Goal: Transaction & Acquisition: Obtain resource

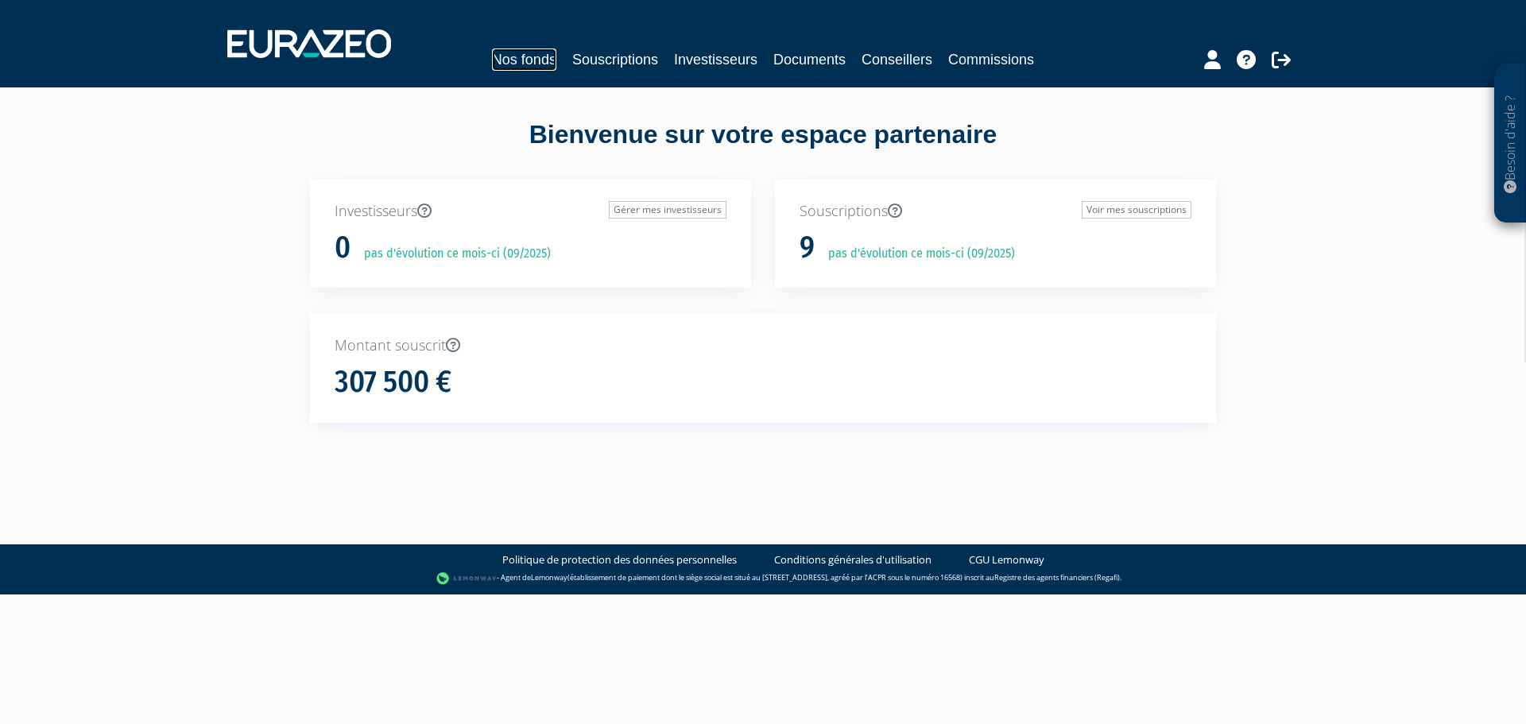
click at [520, 58] on link "Nos fonds" at bounding box center [524, 59] width 64 height 22
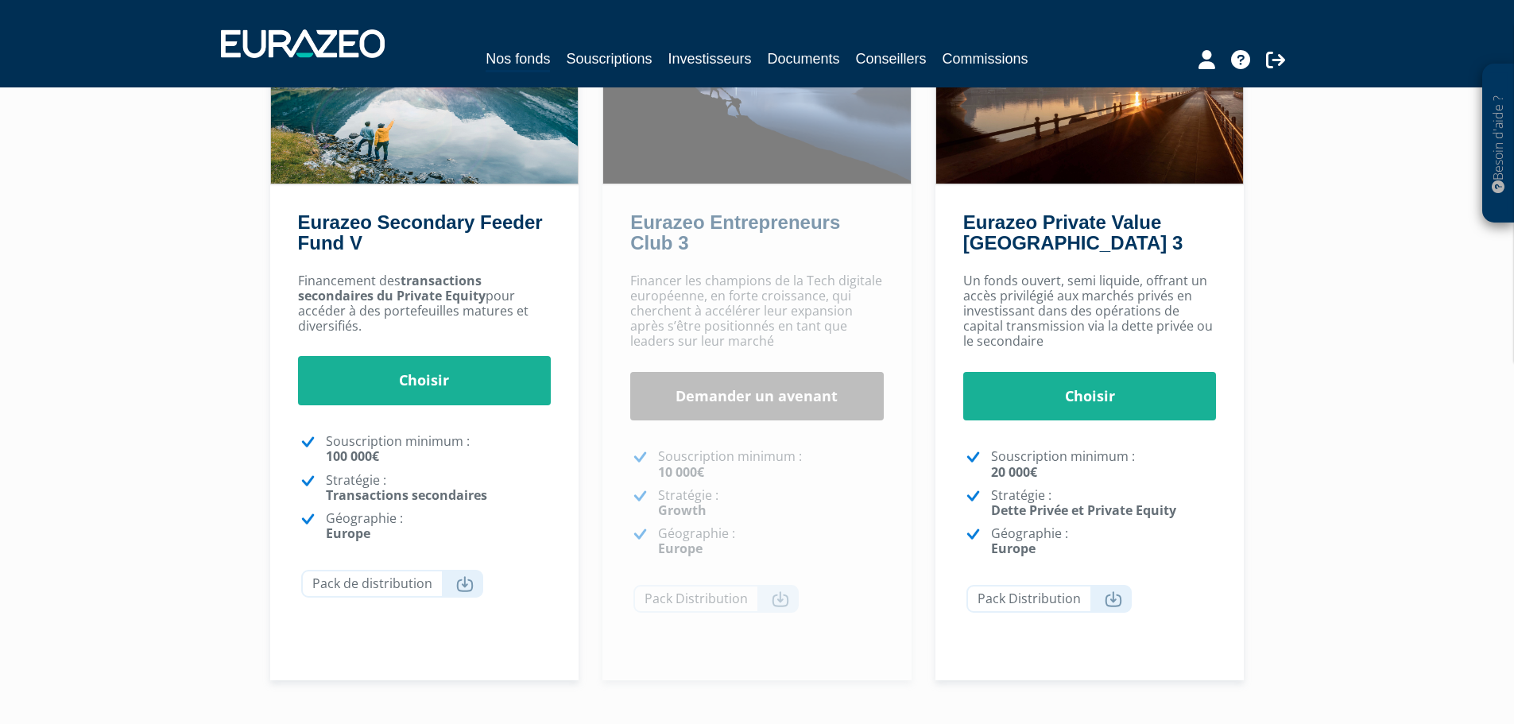
scroll to position [215, 0]
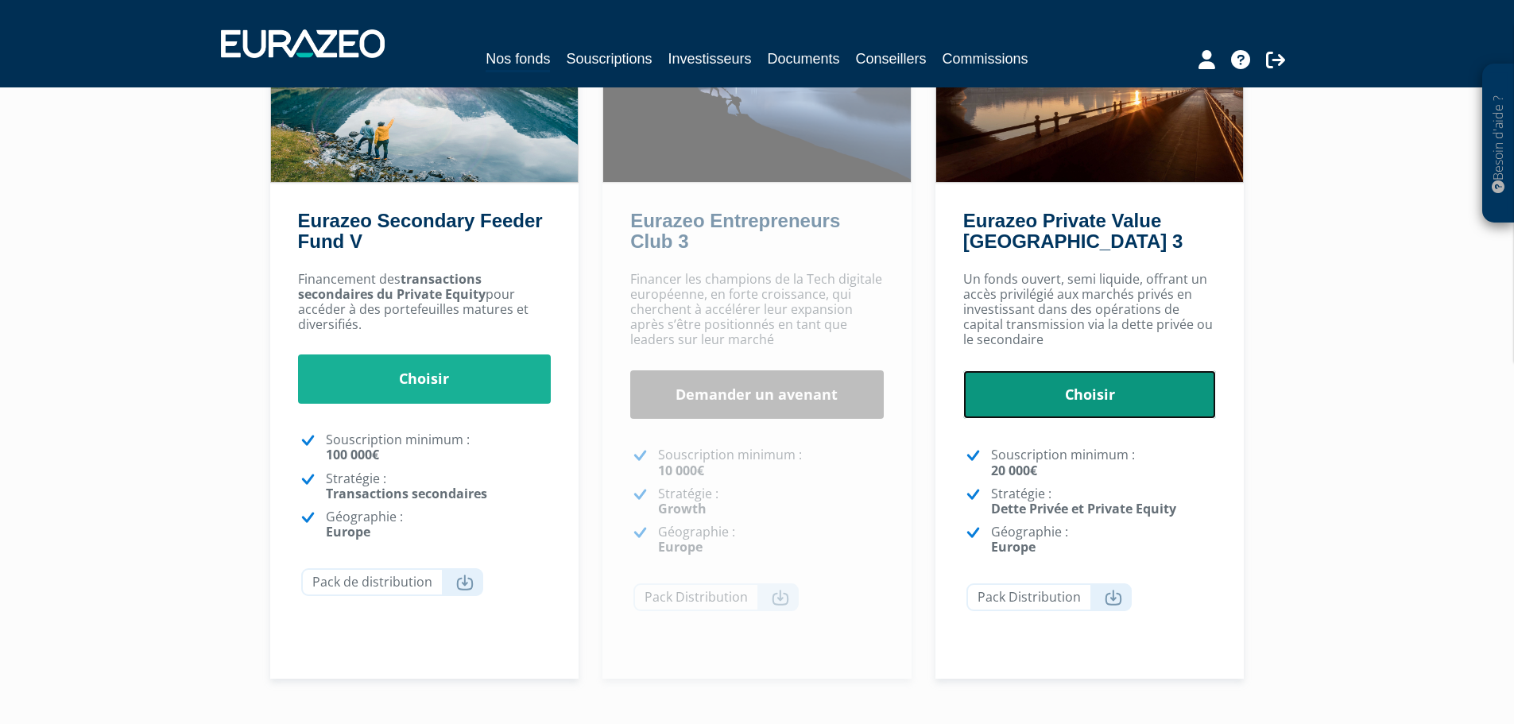
click at [1113, 400] on link "Choisir" at bounding box center [1091, 394] width 254 height 49
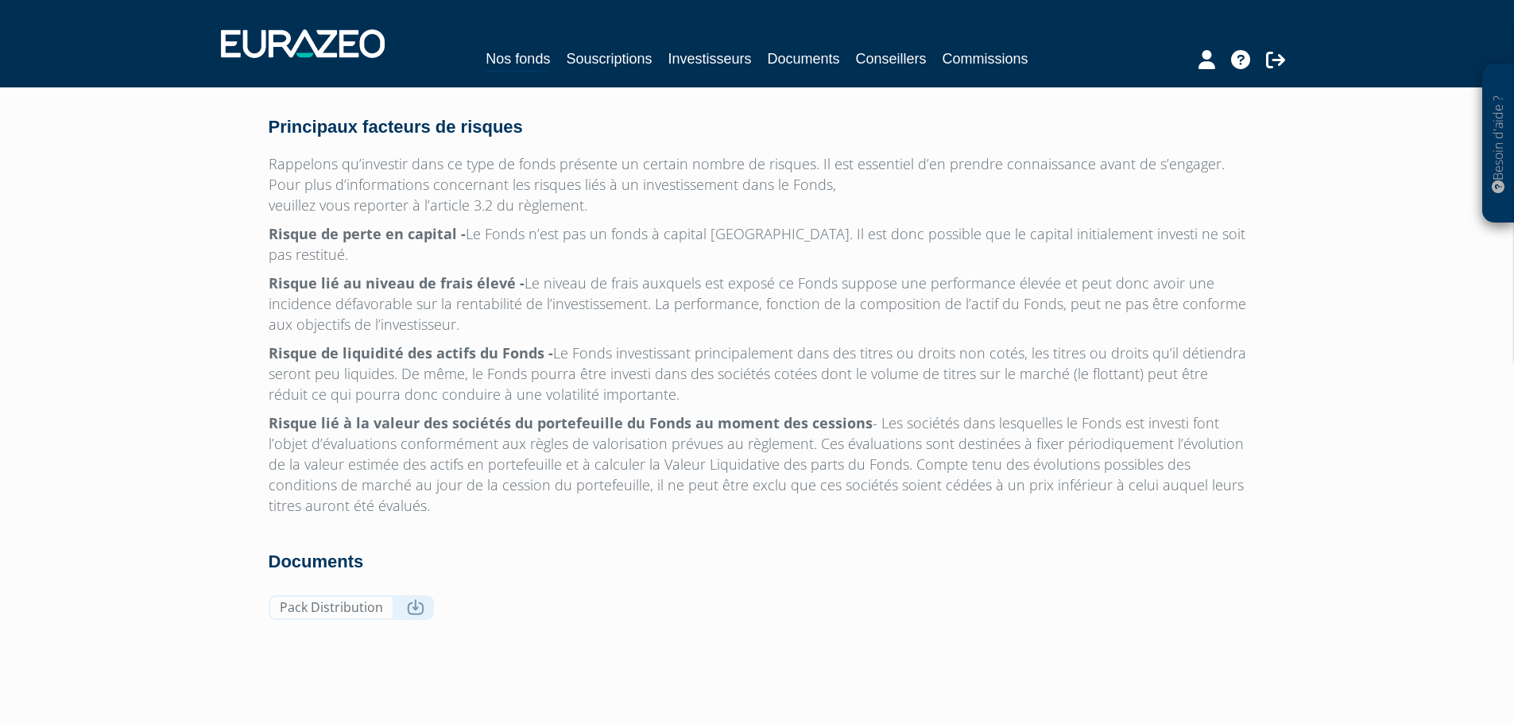
scroll to position [5016, 0]
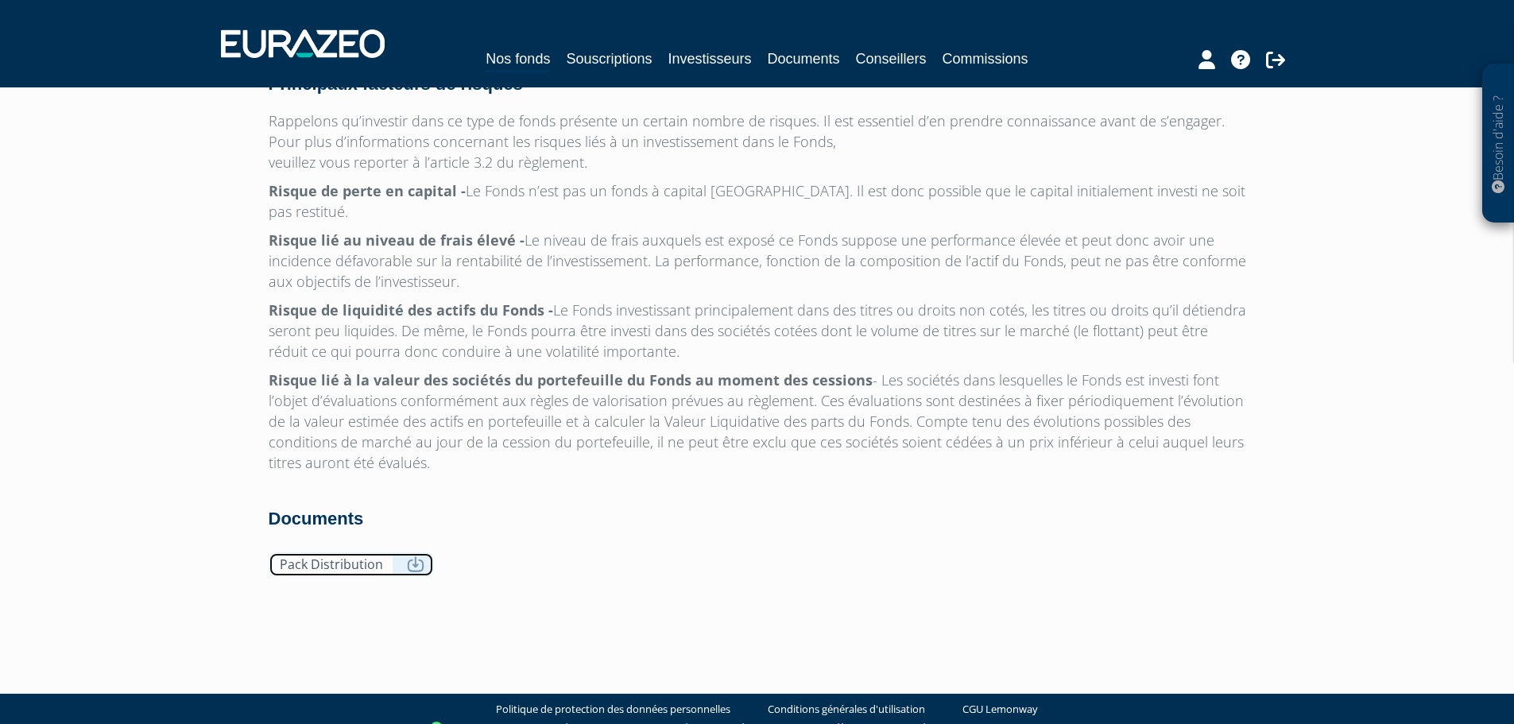
click at [362, 553] on link "Pack Distribution" at bounding box center [351, 565] width 165 height 25
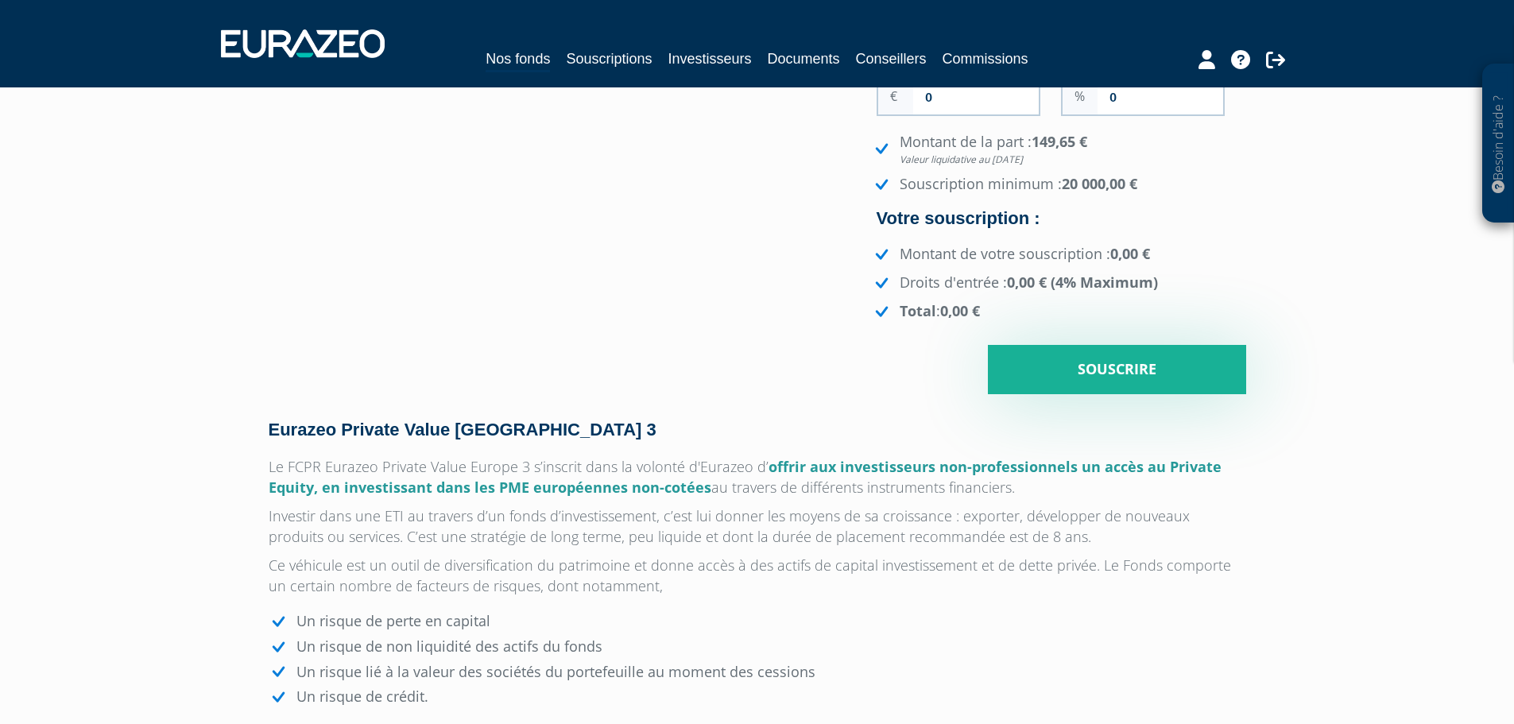
scroll to position [0, 0]
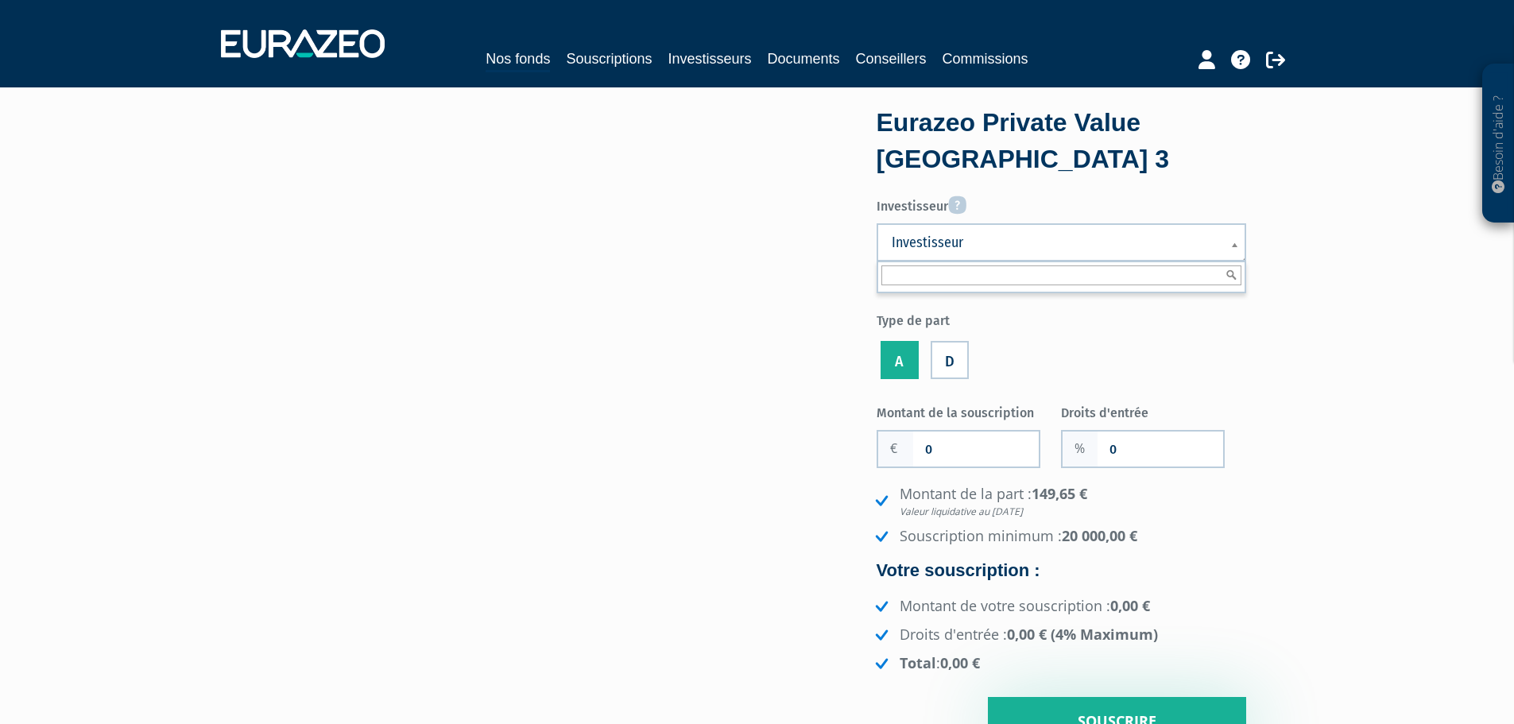
click at [1002, 234] on span "Investisseur" at bounding box center [1051, 242] width 319 height 19
click at [806, 57] on link "Documents" at bounding box center [804, 59] width 72 height 22
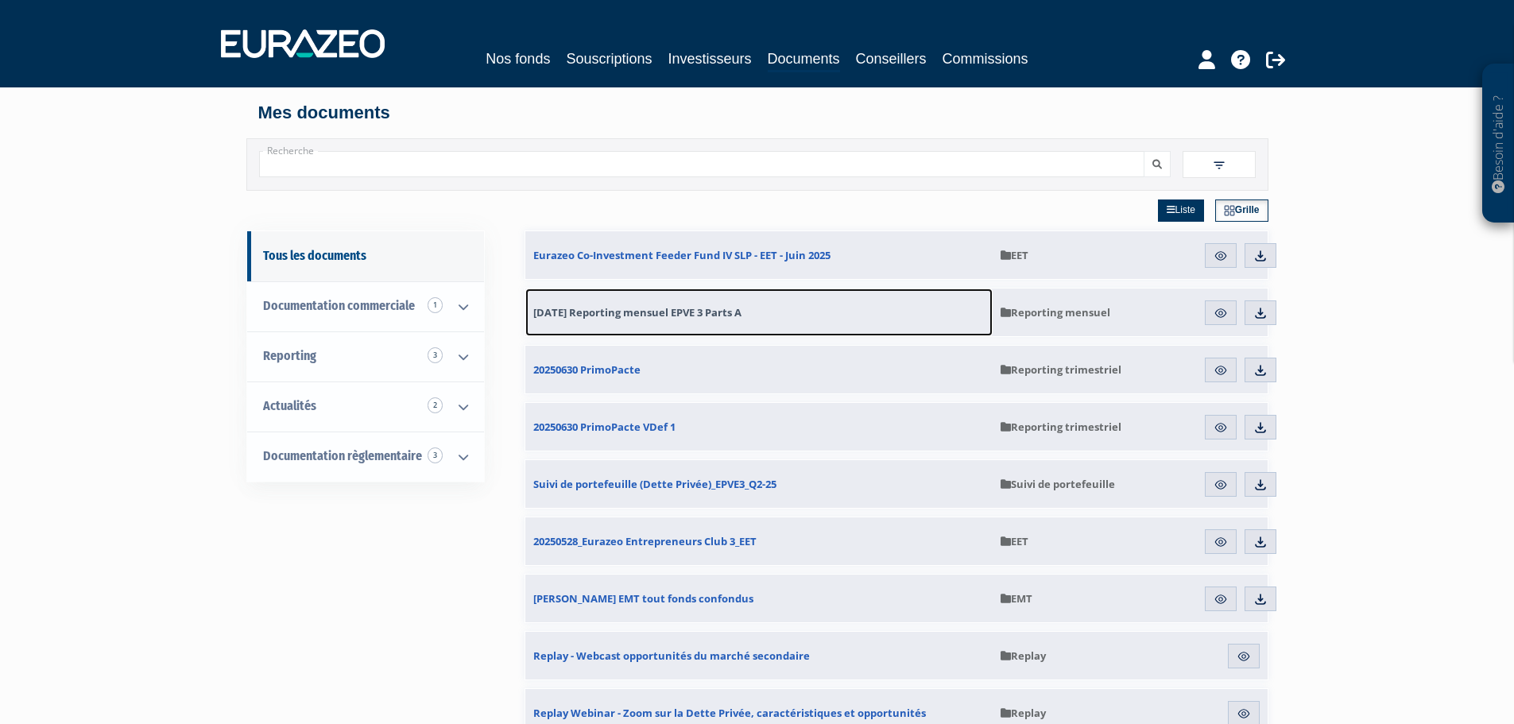
click at [679, 315] on span "31.07.2025 Reporting mensuel EPVE 3 Parts A" at bounding box center [637, 312] width 208 height 14
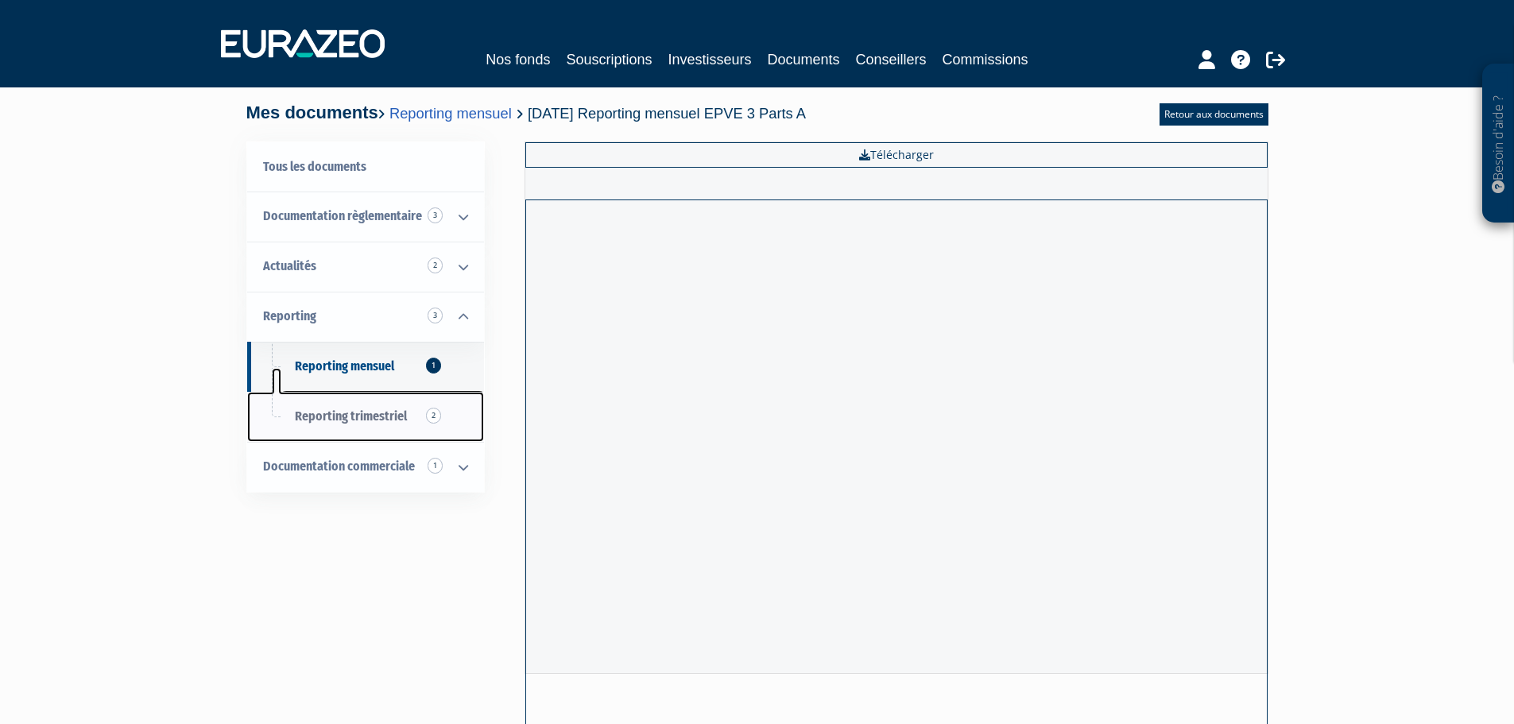
click at [374, 417] on span "Reporting trimestriel 2" at bounding box center [351, 416] width 112 height 15
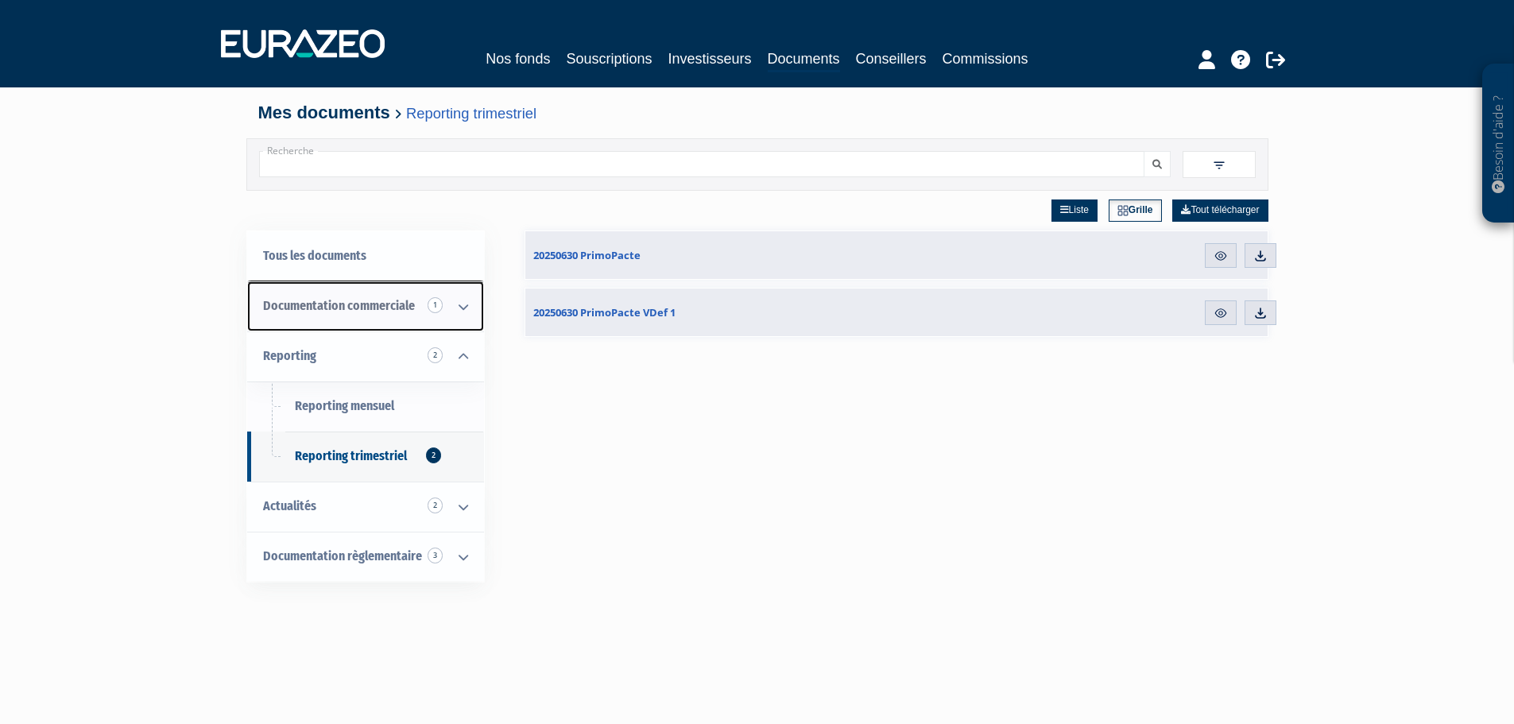
click at [464, 307] on icon at bounding box center [463, 306] width 41 height 49
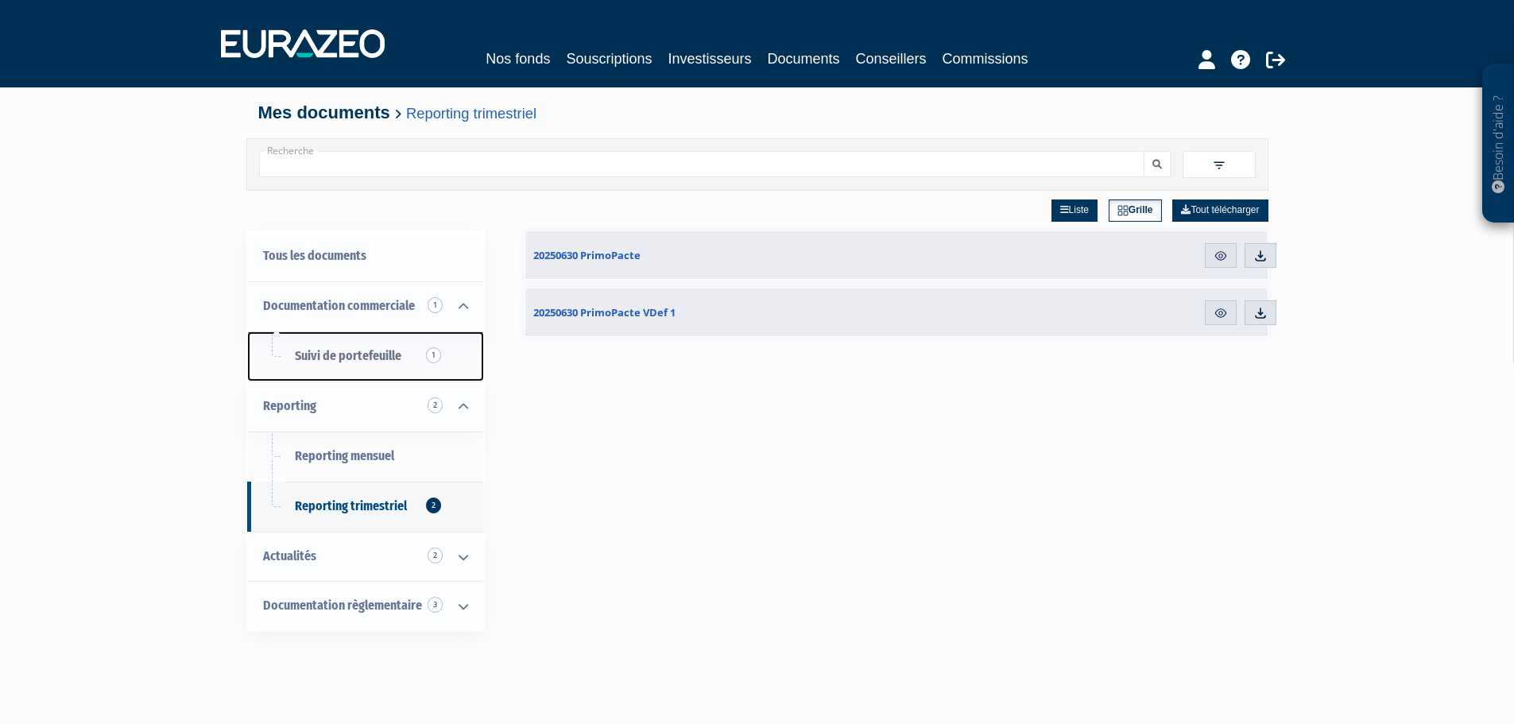
click at [356, 351] on span "Suivi de portefeuille 1" at bounding box center [348, 355] width 107 height 15
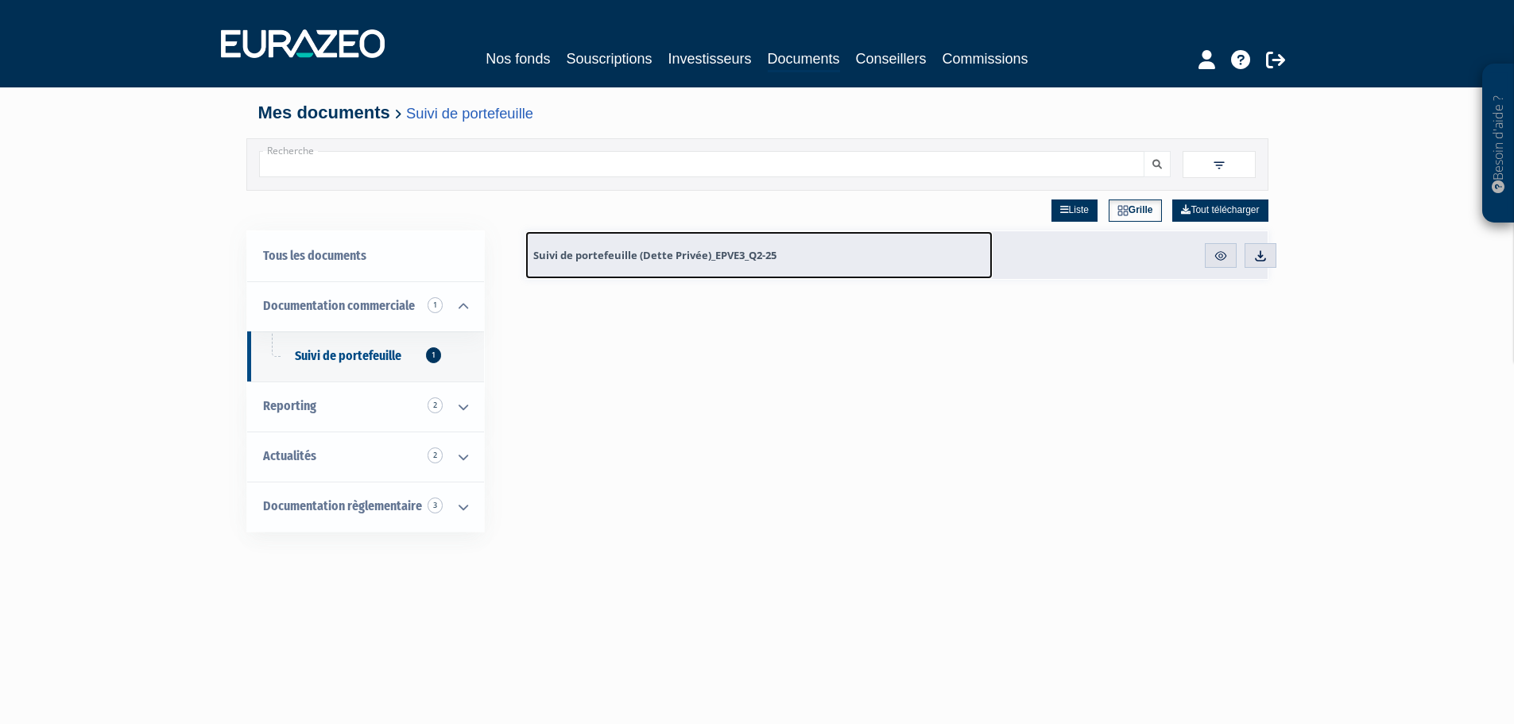
click at [735, 249] on span "Suivi de portefeuille (Dette Privée)_EPVE3_Q2-25" at bounding box center [654, 255] width 243 height 14
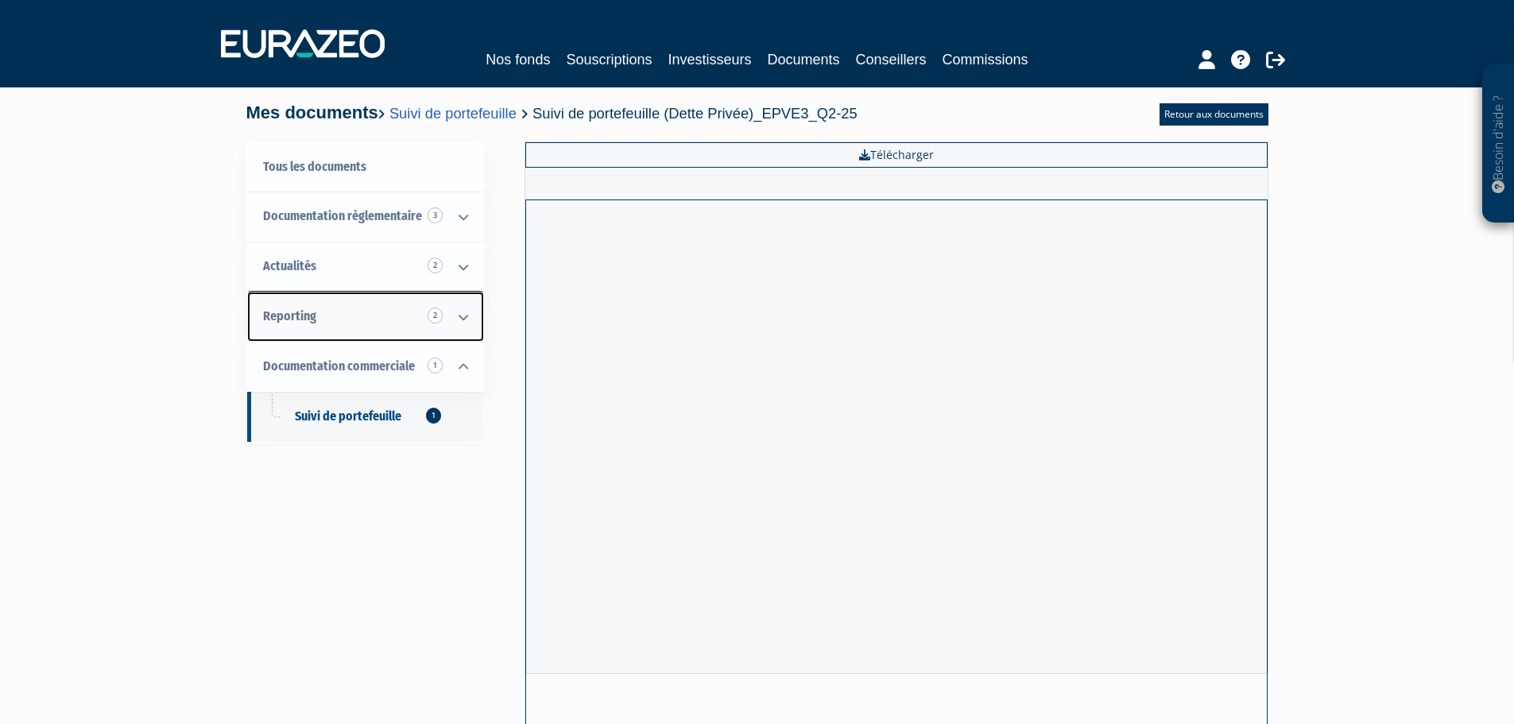
click at [472, 309] on icon at bounding box center [463, 317] width 41 height 49
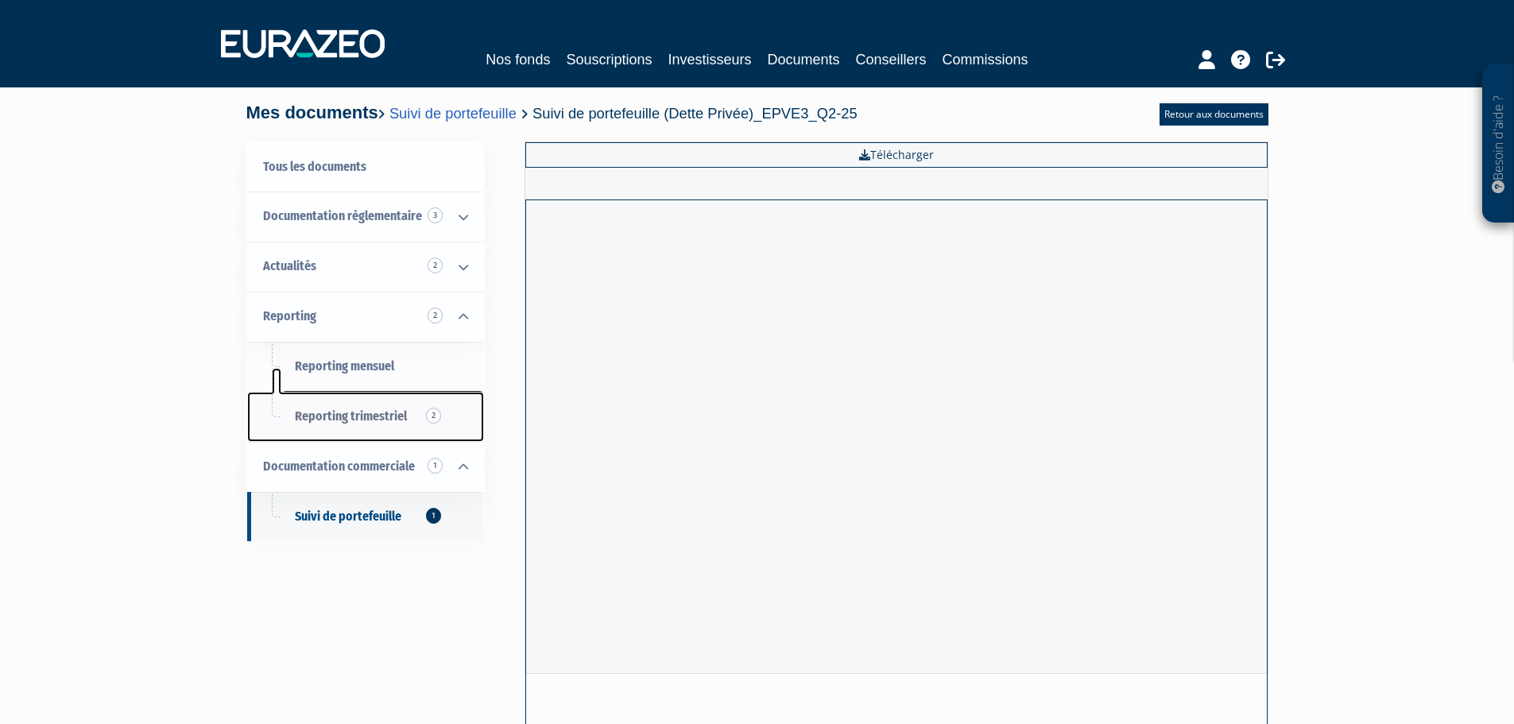
click at [359, 423] on span "Reporting trimestriel 2" at bounding box center [351, 416] width 112 height 15
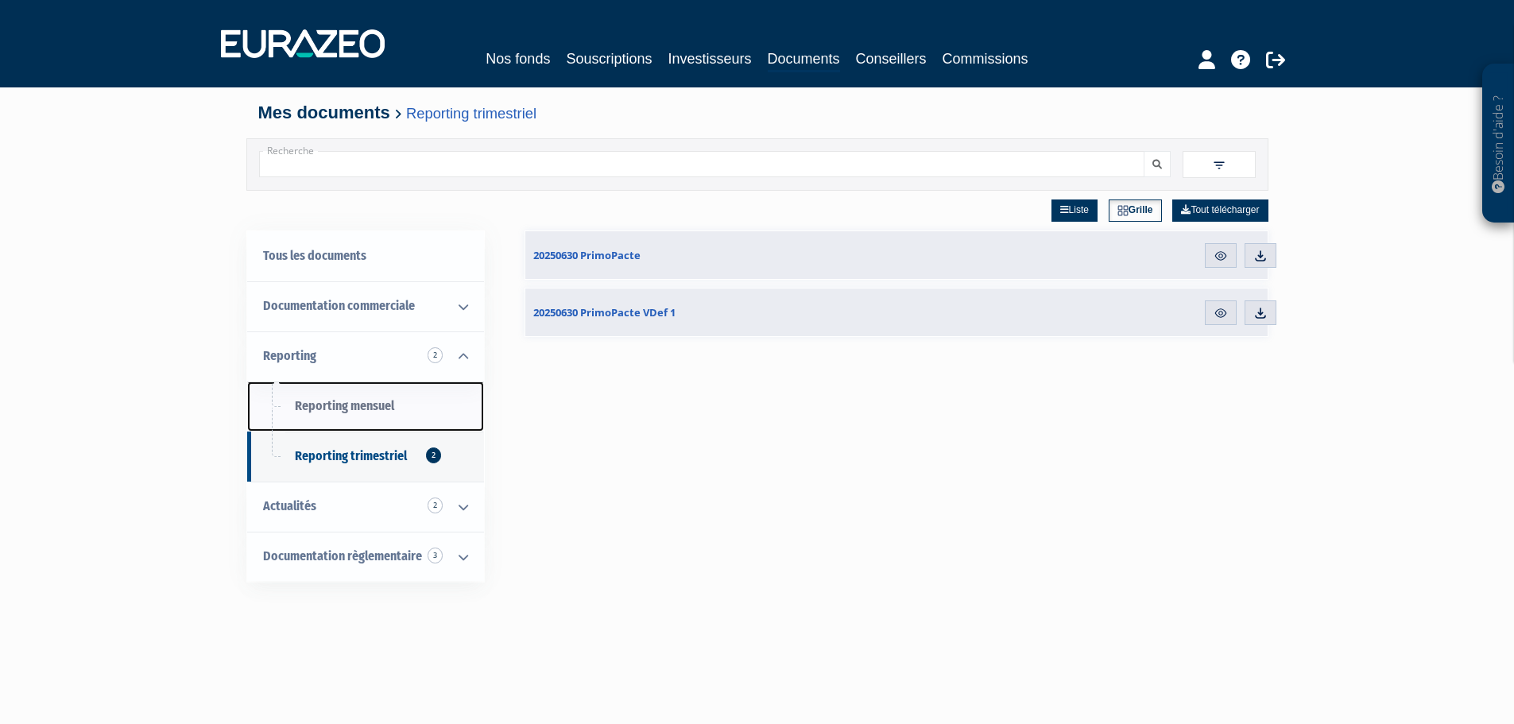
click at [358, 401] on span "Reporting mensuel" at bounding box center [344, 405] width 99 height 15
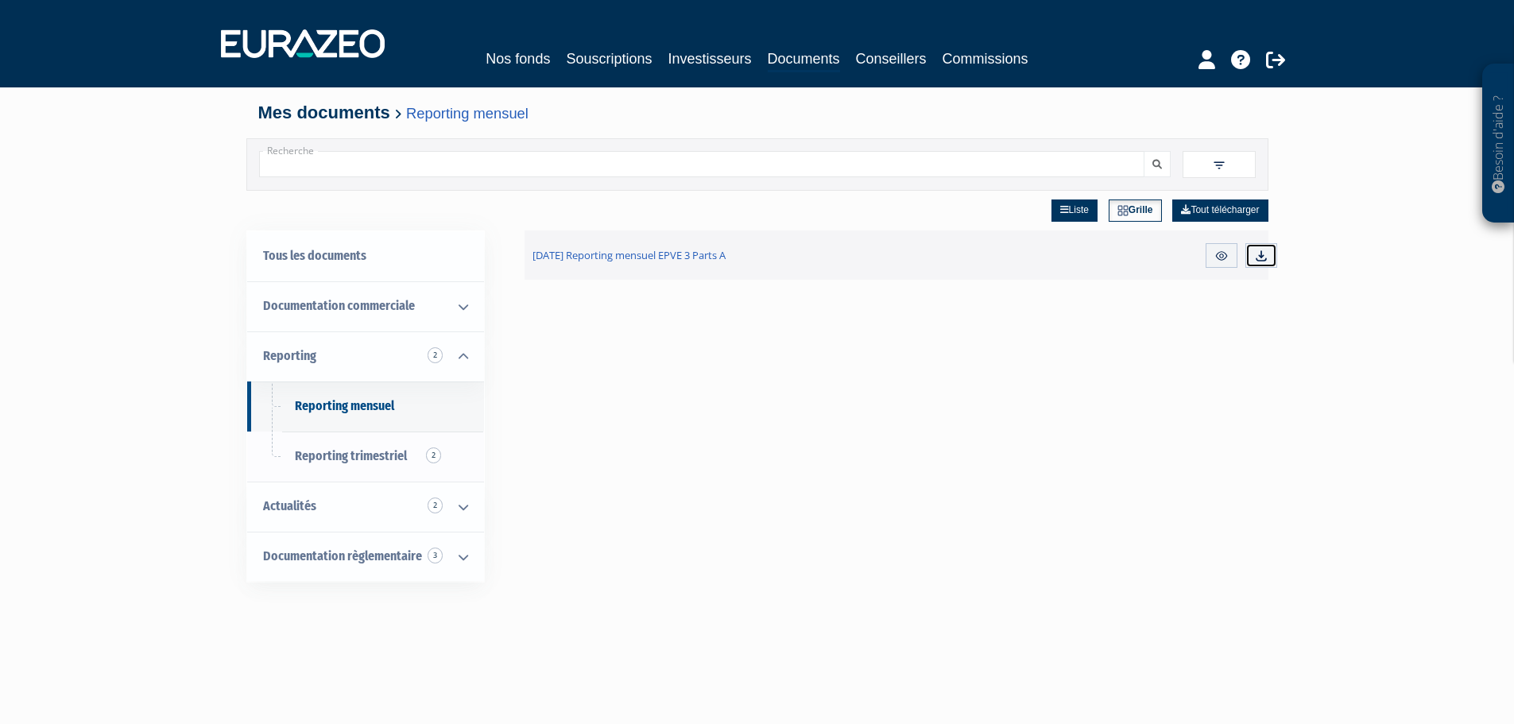
click at [1263, 250] on img at bounding box center [1261, 256] width 14 height 14
